Goal: Find specific page/section: Find specific page/section

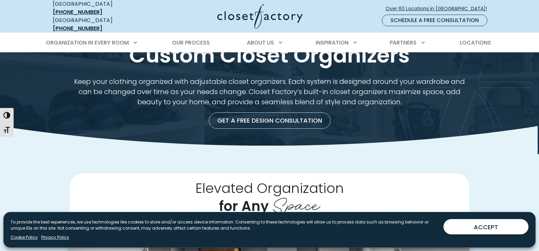
scroll to position [19, 0]
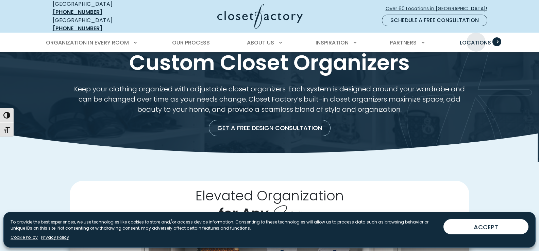
click at [476, 39] on span "Locations" at bounding box center [475, 43] width 31 height 8
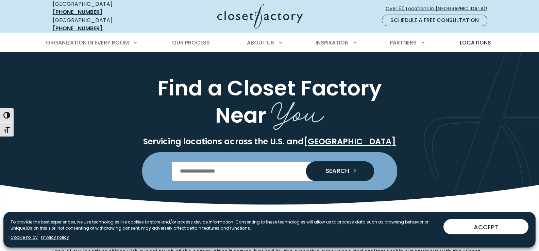
click at [271, 165] on input "Enter Postal Code" at bounding box center [269, 171] width 195 height 19
type input "*****"
click at [328, 168] on span "SEARCH" at bounding box center [334, 171] width 29 height 6
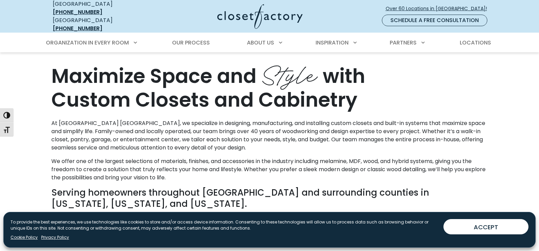
scroll to position [328, 0]
